Goal: Information Seeking & Learning: Find specific fact

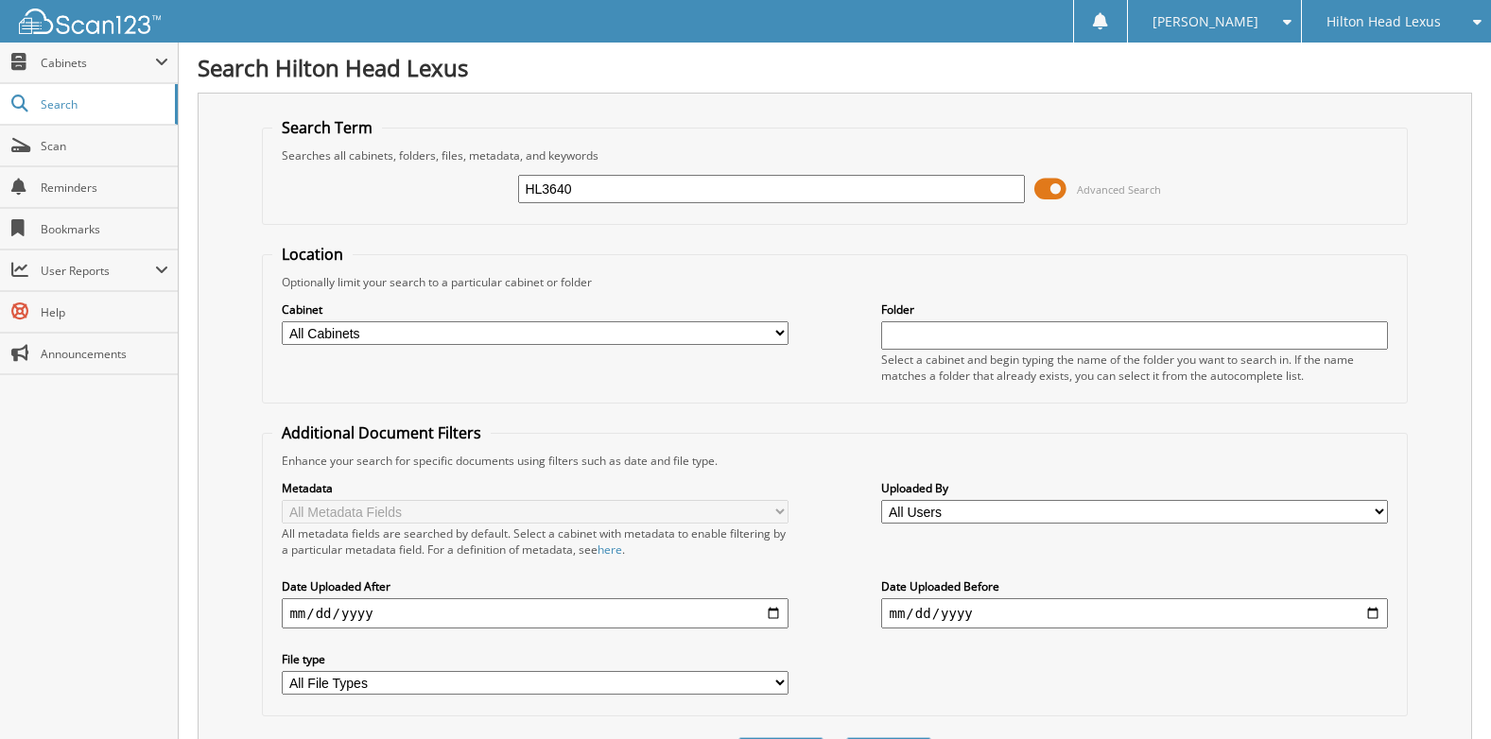
type input "HL3640"
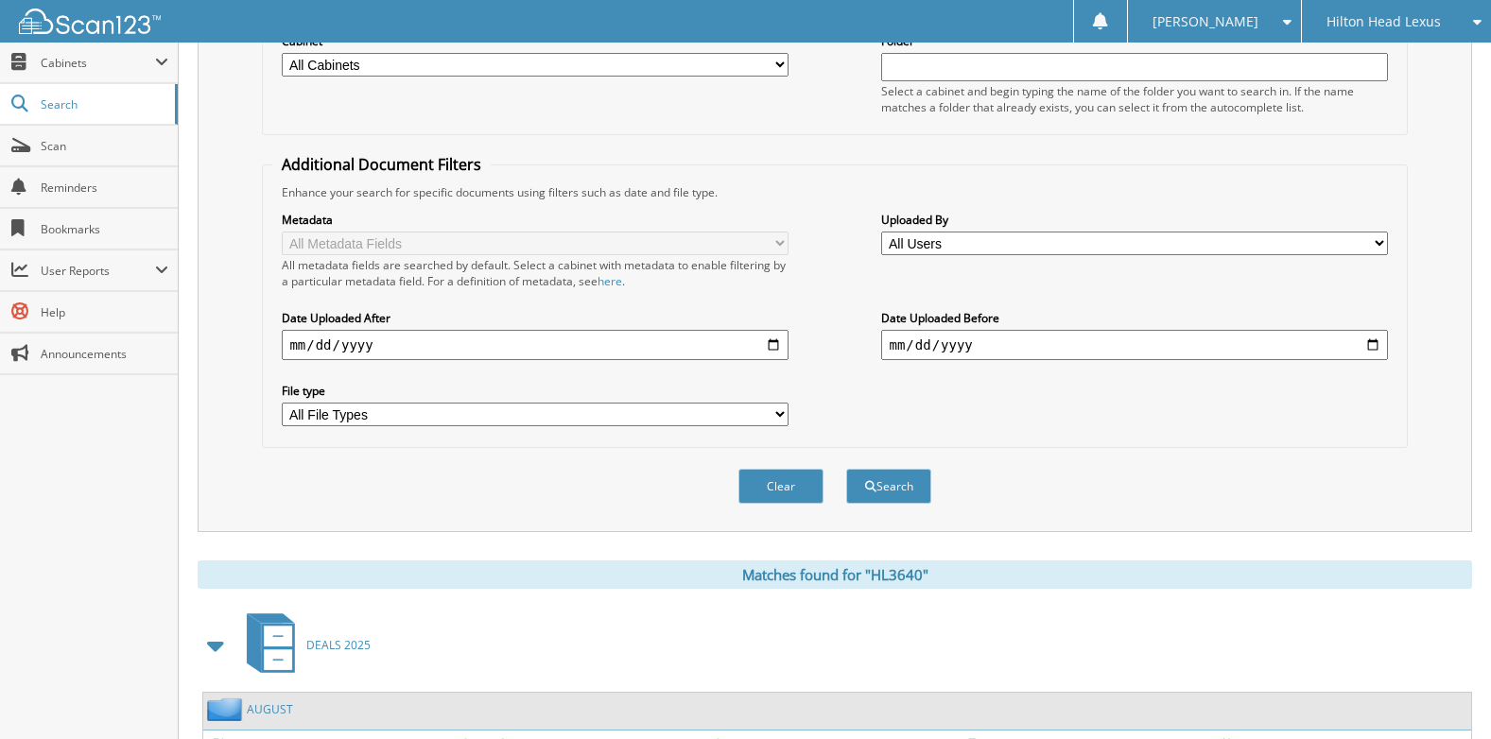
scroll to position [284, 0]
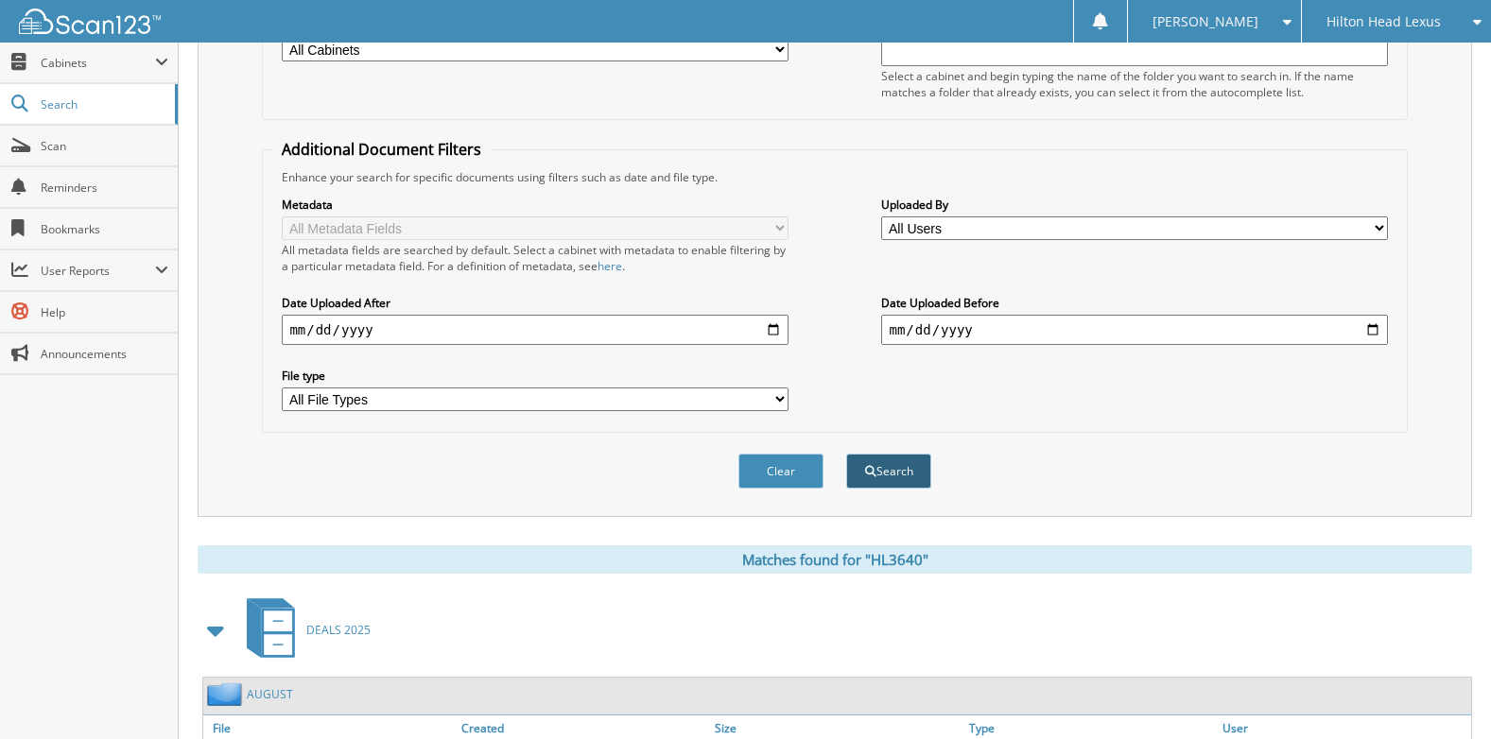
click at [891, 481] on button "Search" at bounding box center [888, 471] width 85 height 35
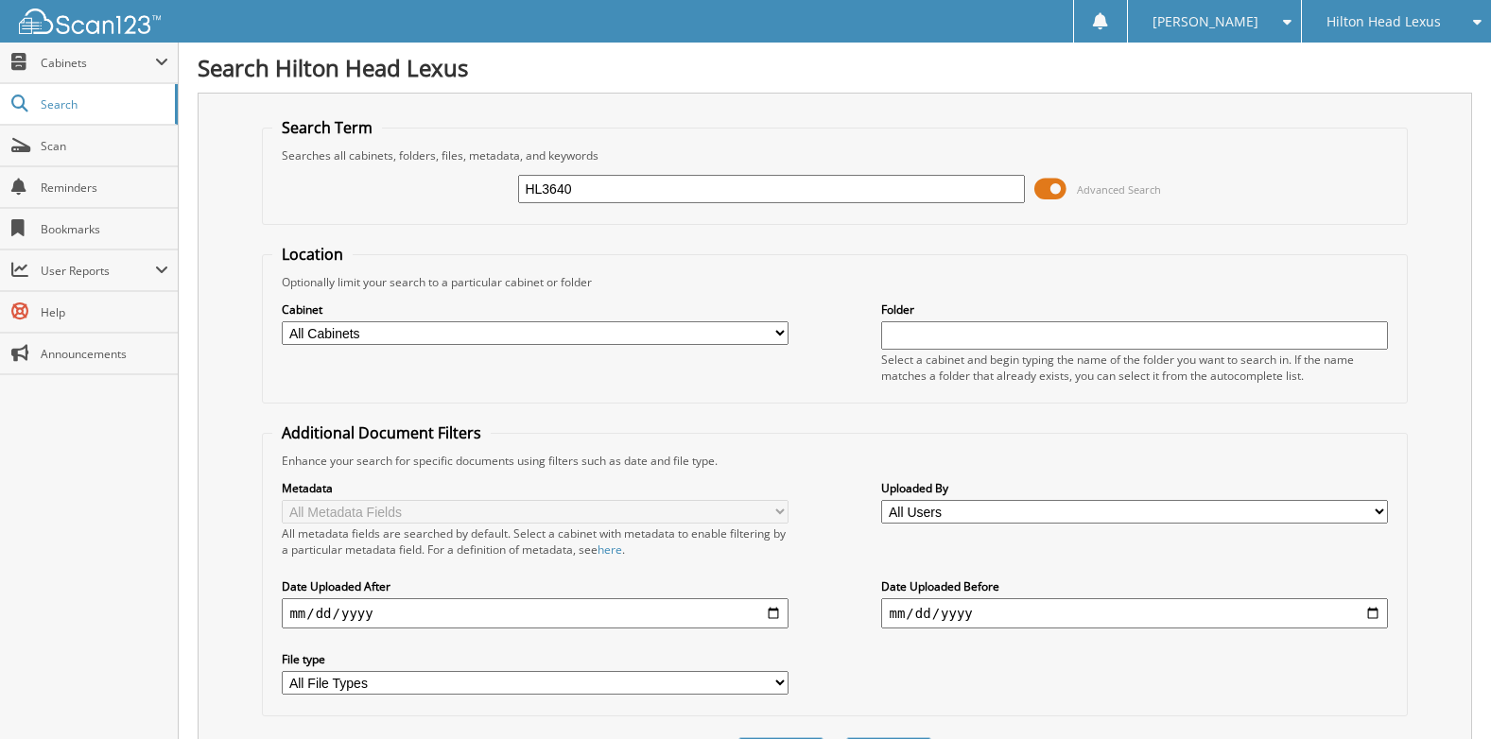
drag, startPoint x: 597, startPoint y: 195, endPoint x: 470, endPoint y: 196, distance: 126.7
click at [470, 196] on div "HL3640 Advanced Search" at bounding box center [834, 189] width 1124 height 51
type input "HL3454A"
click at [654, 188] on input "HL3454A" at bounding box center [771, 189] width 506 height 28
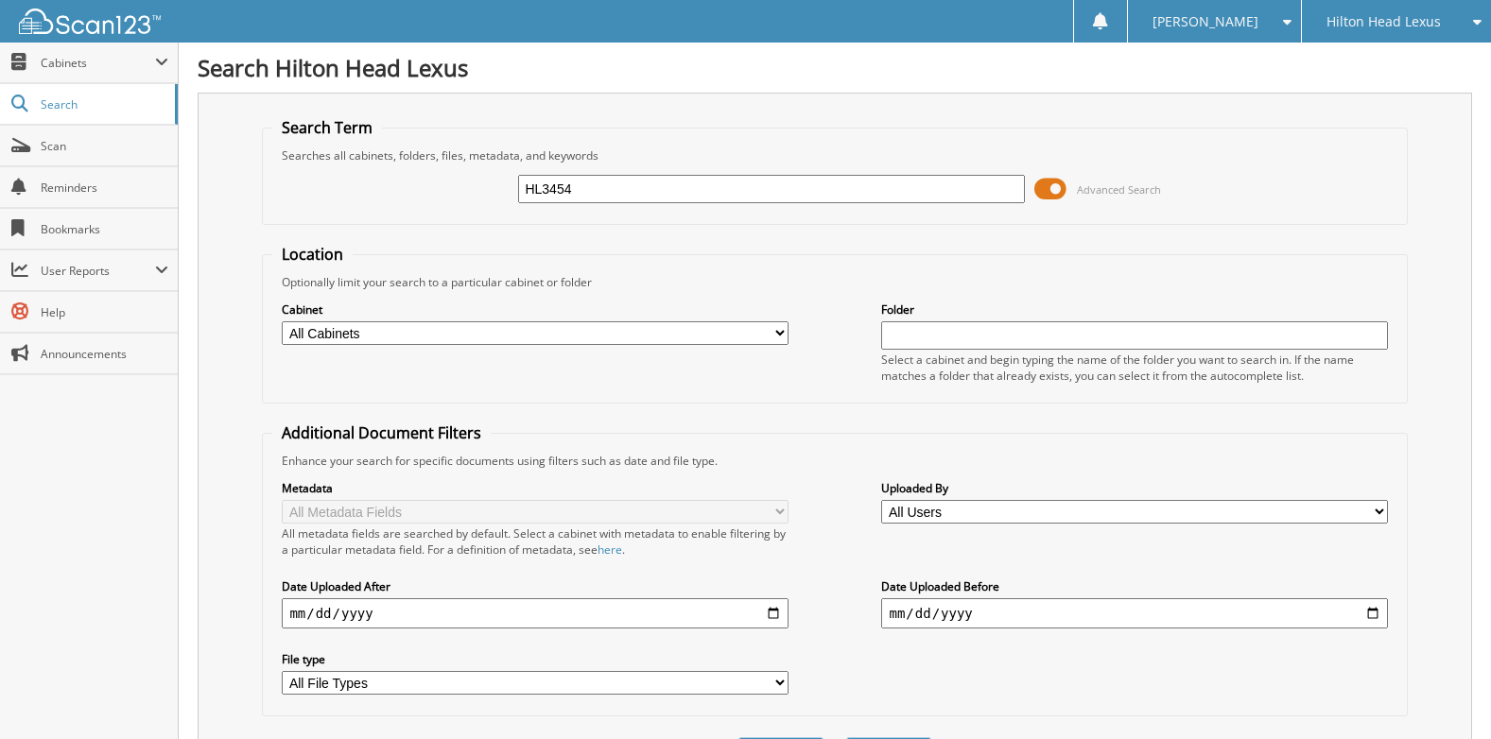
type input "HL3454"
drag, startPoint x: 598, startPoint y: 174, endPoint x: 472, endPoint y: 174, distance: 126.7
click at [468, 172] on div "HL3454 Advanced Search" at bounding box center [834, 189] width 1124 height 51
drag, startPoint x: 578, startPoint y: 192, endPoint x: 426, endPoint y: 184, distance: 151.4
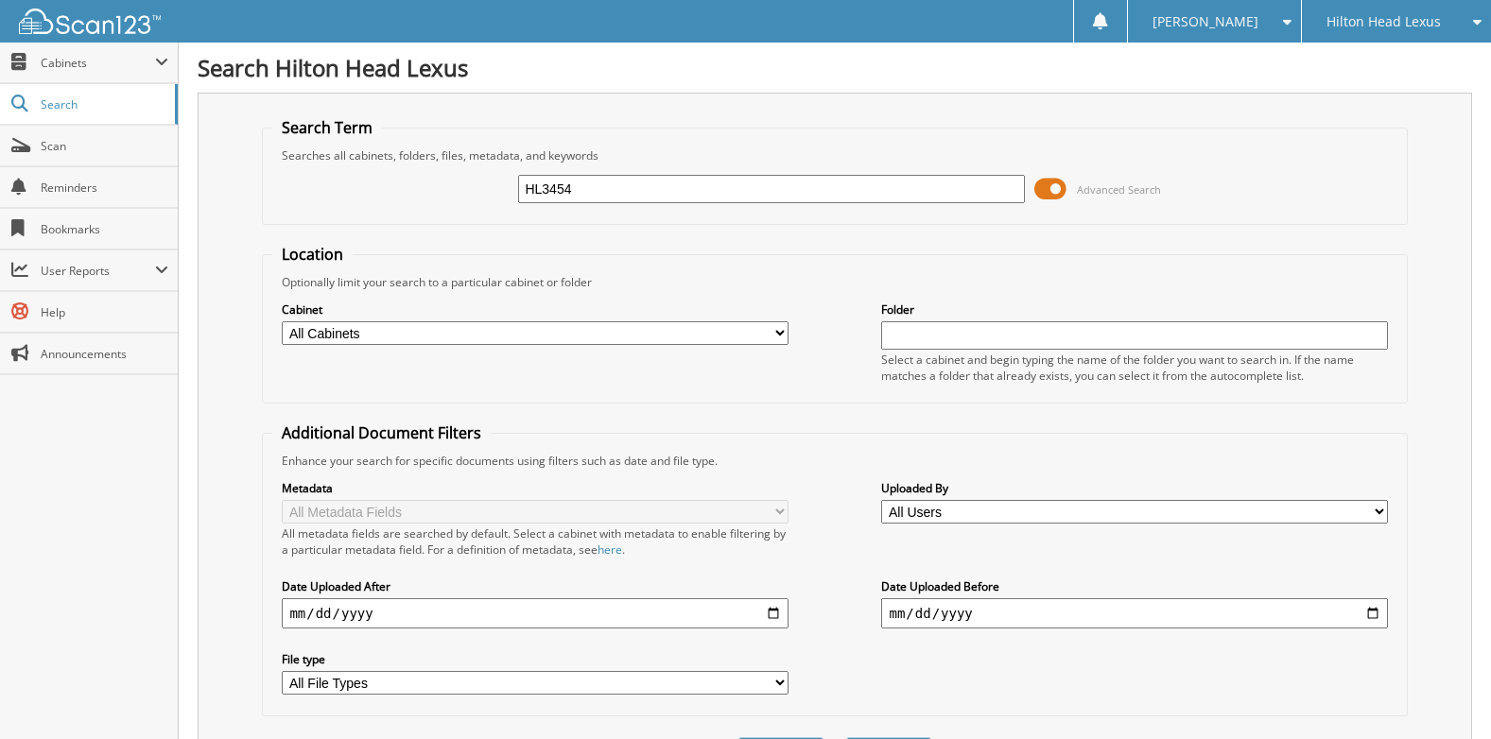
click at [427, 184] on div "HL3454 Advanced Search" at bounding box center [834, 189] width 1124 height 51
type input "HL3615"
click at [628, 186] on input "HL3615" at bounding box center [771, 189] width 506 height 28
type input "HL3615A"
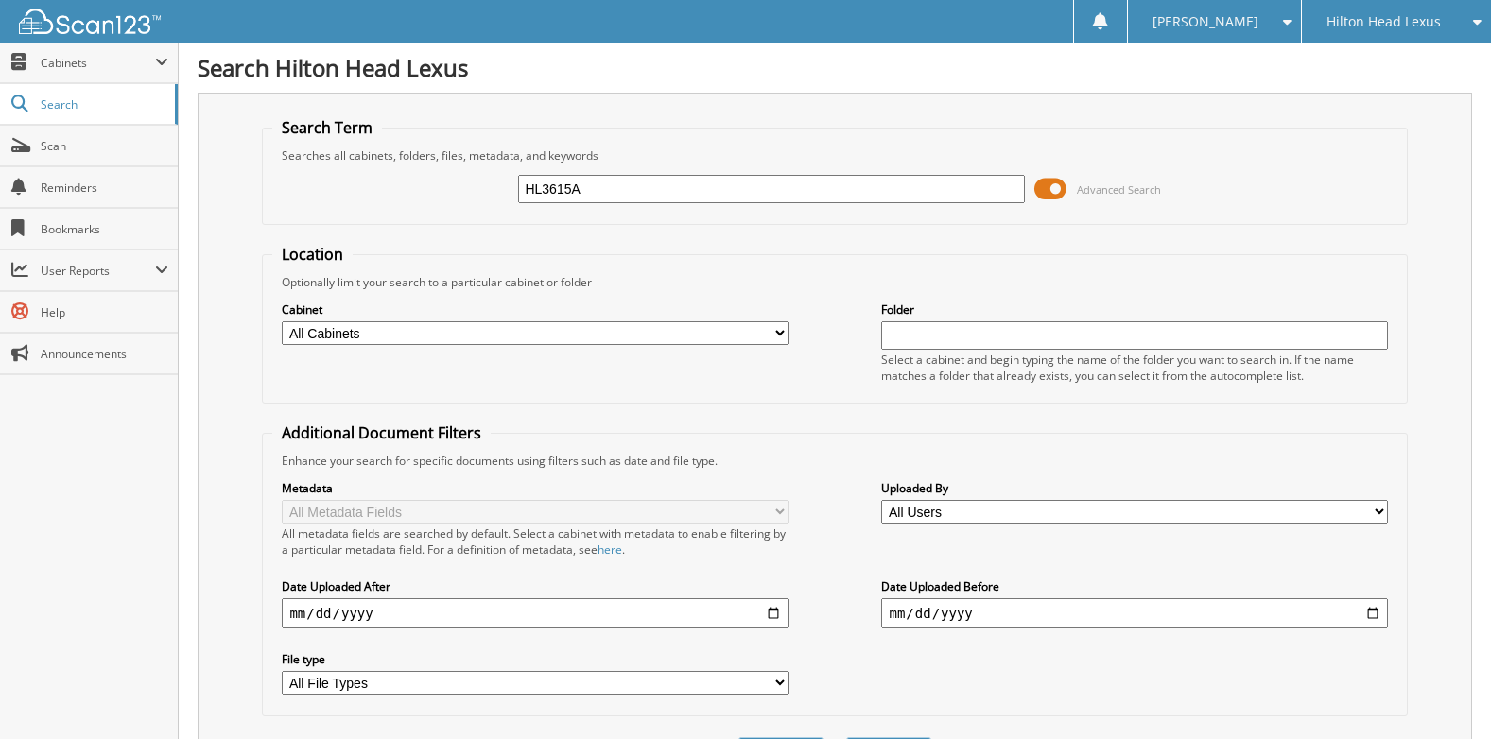
drag, startPoint x: 636, startPoint y: 184, endPoint x: 432, endPoint y: 196, distance: 204.5
click at [441, 196] on div "HL3615A Advanced Search" at bounding box center [834, 189] width 1124 height 51
type input "H25483B"
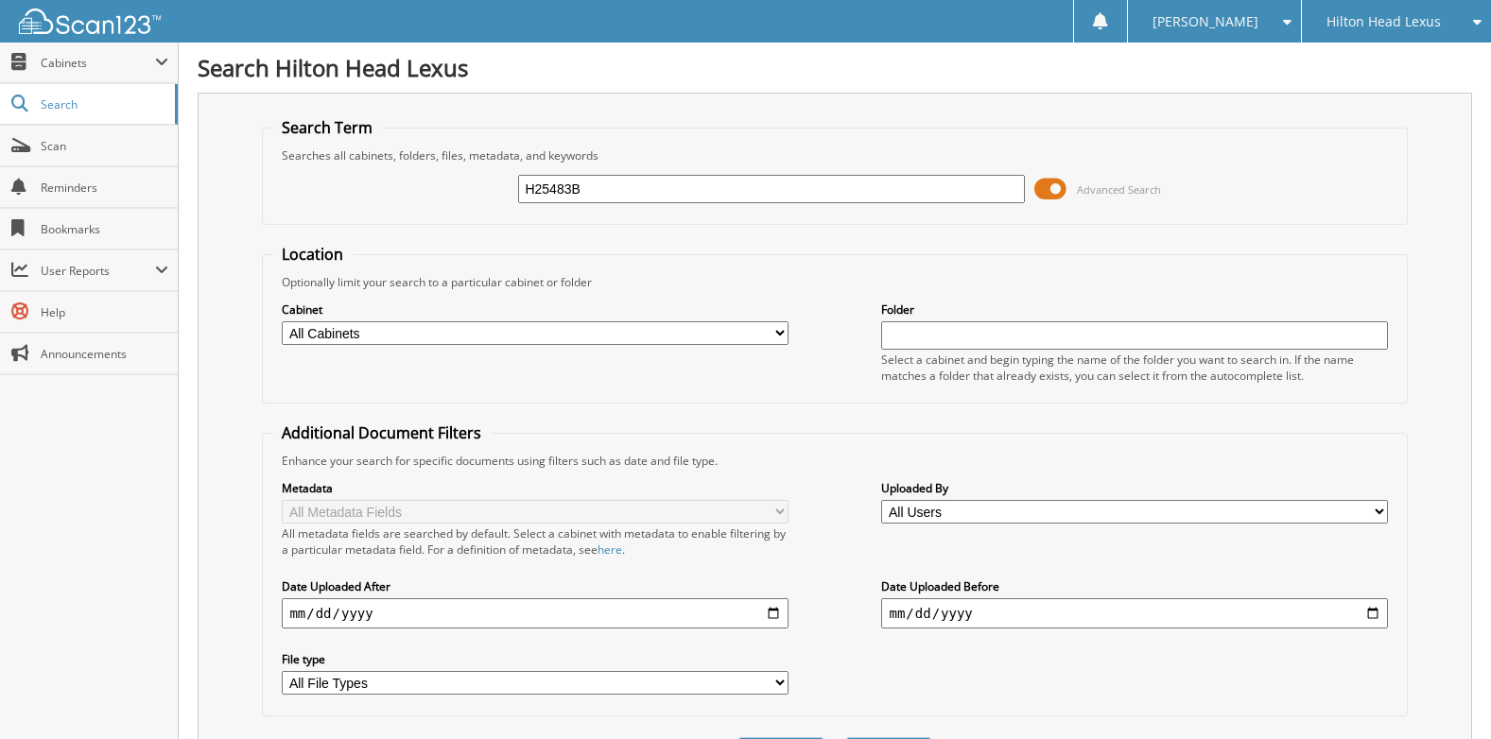
drag, startPoint x: 685, startPoint y: 194, endPoint x: 432, endPoint y: 180, distance: 253.7
click at [441, 181] on div "H25483B Advanced Search" at bounding box center [834, 189] width 1124 height 51
type input "H25580A"
drag, startPoint x: 611, startPoint y: 186, endPoint x: 381, endPoint y: 179, distance: 229.8
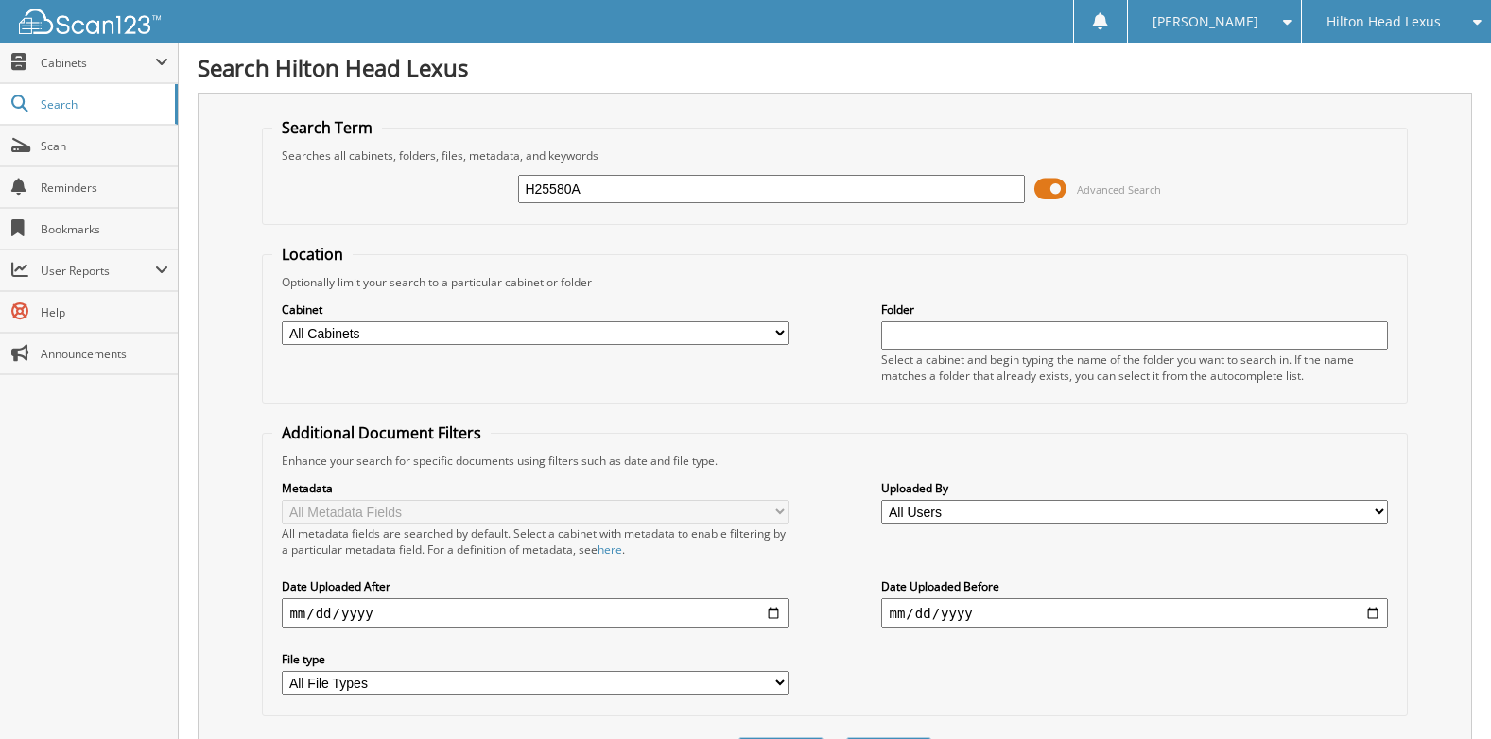
click at [384, 179] on div "H25580A Advanced Search" at bounding box center [834, 189] width 1124 height 51
type input "HL3613"
drag, startPoint x: 605, startPoint y: 198, endPoint x: 421, endPoint y: 178, distance: 185.4
click at [425, 178] on div "HL3613 Advanced Search" at bounding box center [834, 189] width 1124 height 51
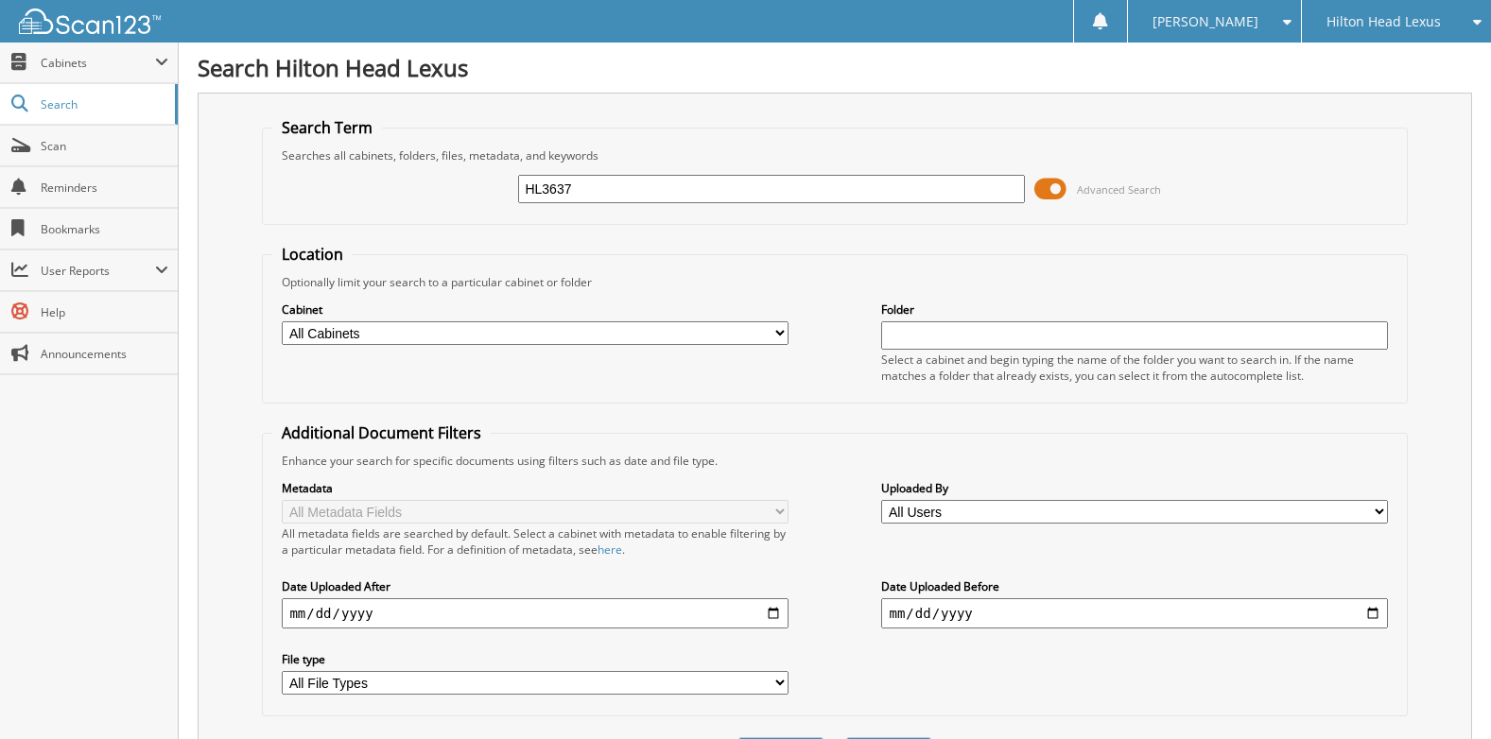
type input "HL3637"
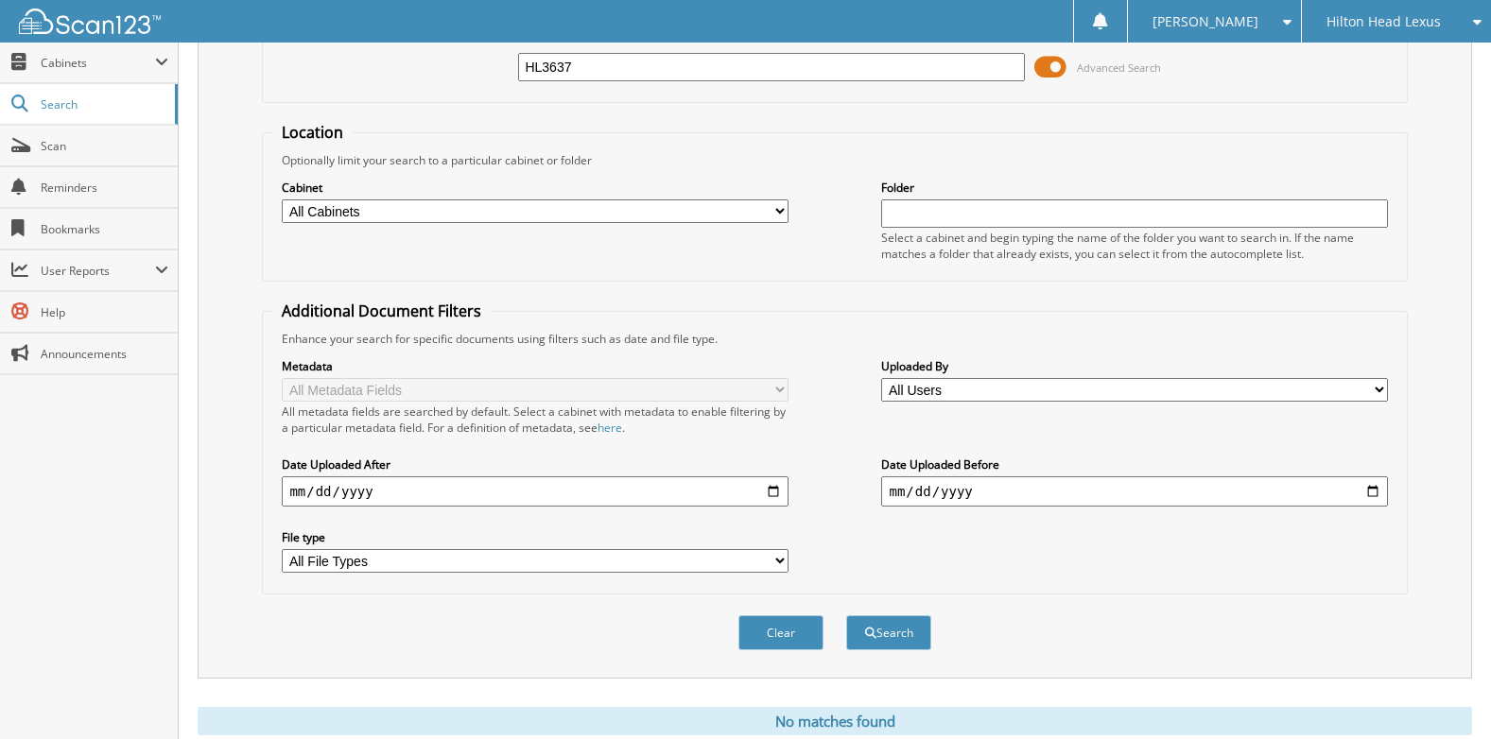
scroll to position [185, 0]
